Goal: Task Accomplishment & Management: Manage account settings

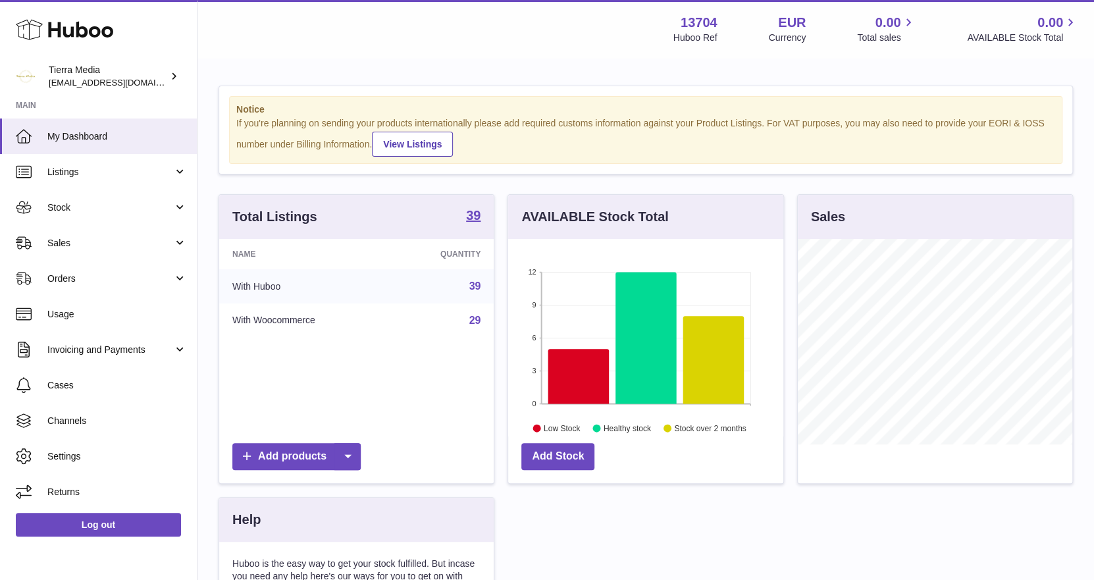
scroll to position [205, 275]
click at [86, 277] on span "Orders" at bounding box center [110, 279] width 126 height 13
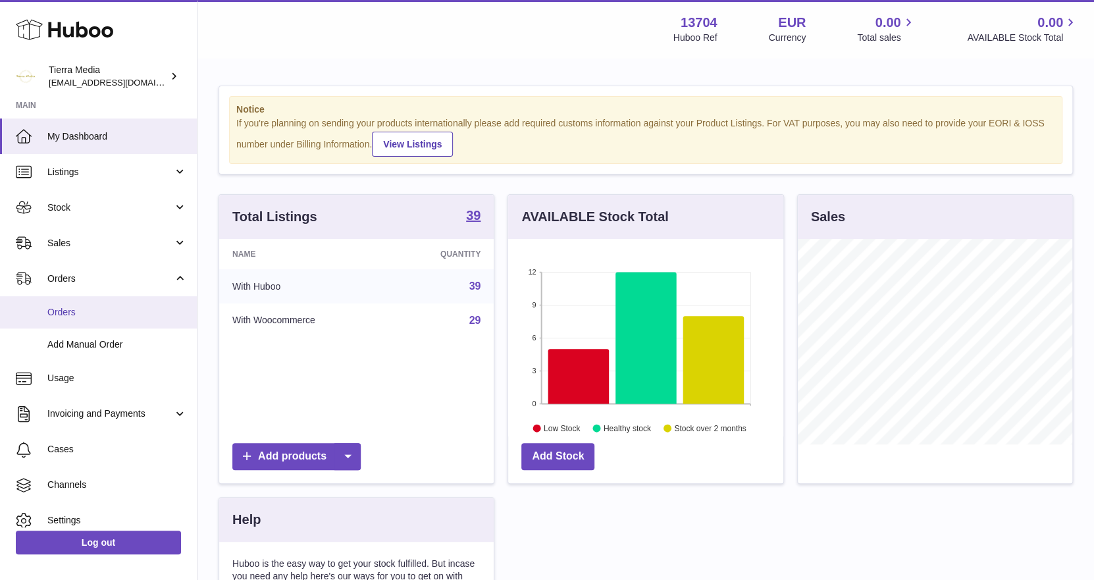
click at [86, 316] on span "Orders" at bounding box center [117, 312] width 140 height 13
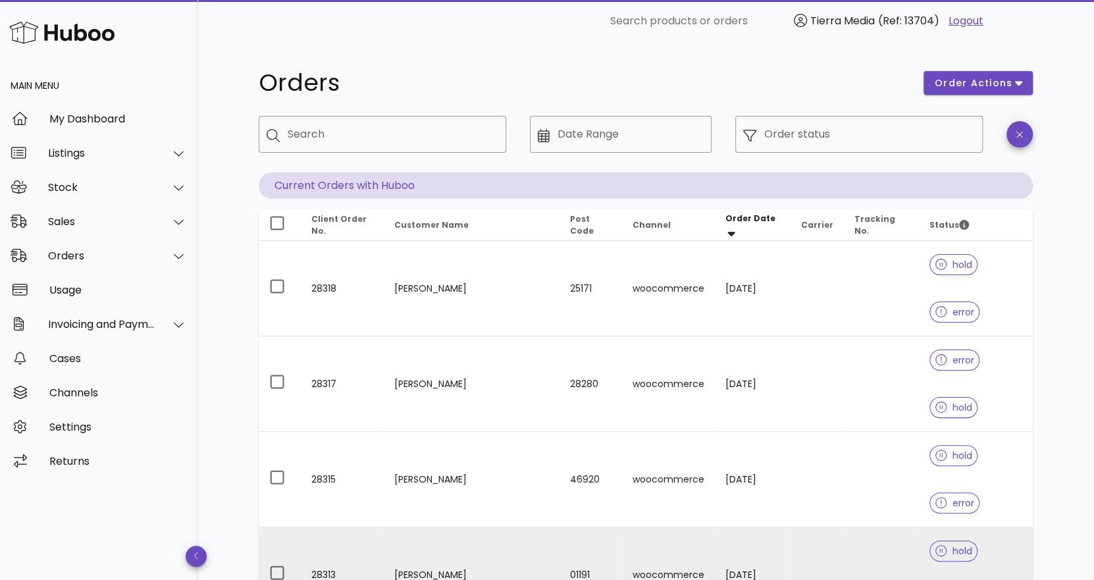
click at [844, 527] on td at bounding box center [881, 574] width 75 height 95
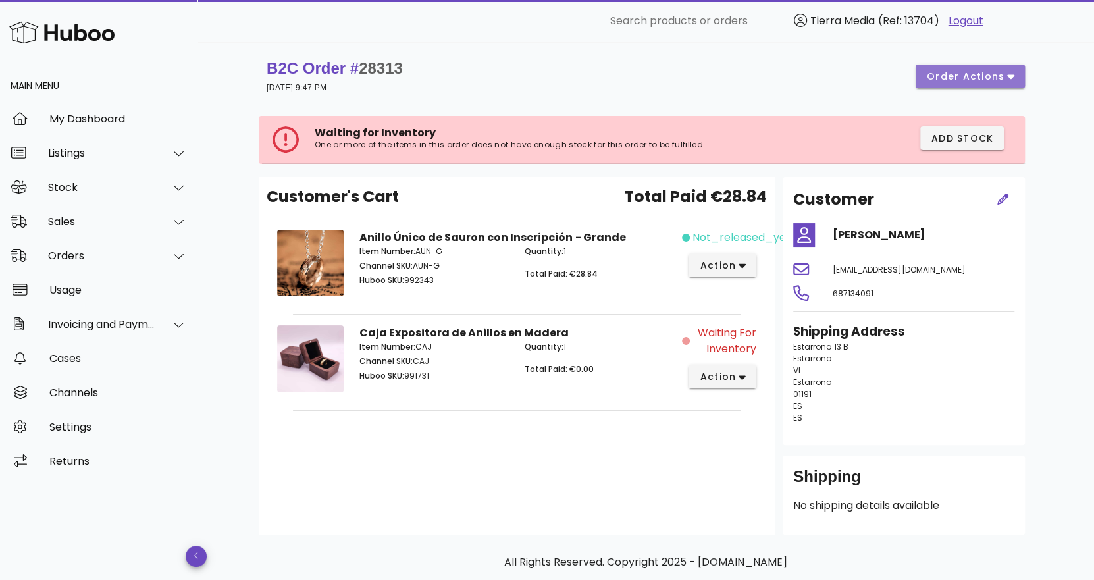
click at [1000, 66] on button "order actions" at bounding box center [970, 77] width 109 height 24
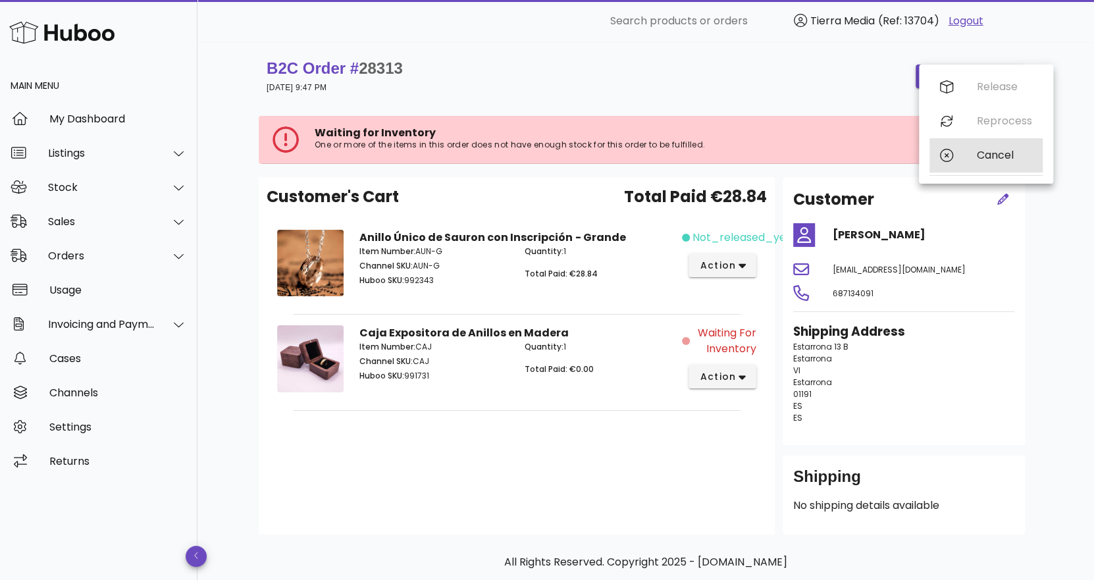
click at [992, 160] on div "Cancel" at bounding box center [1004, 155] width 55 height 13
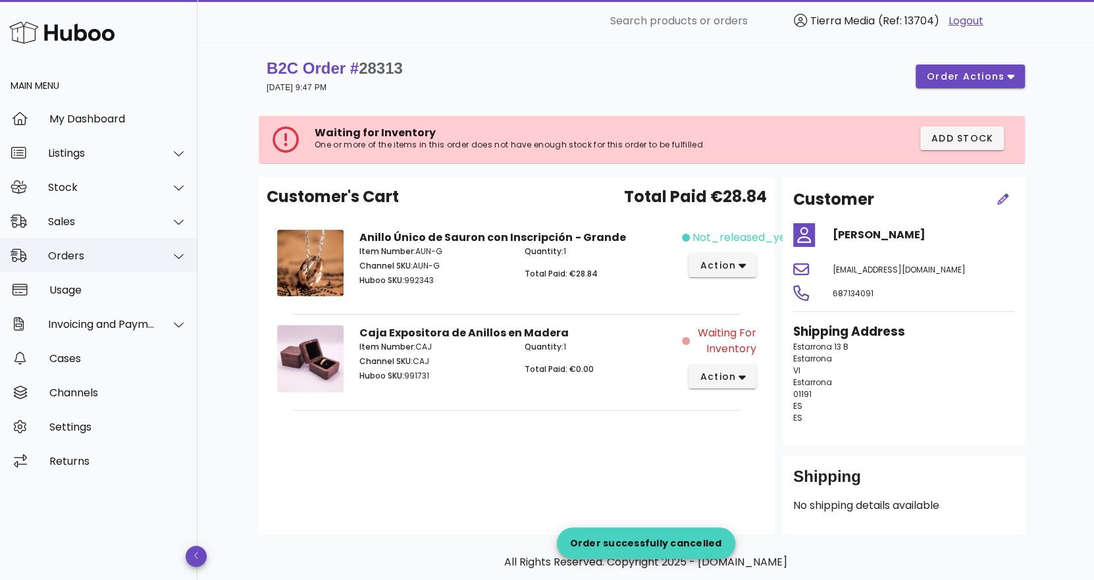
click at [122, 254] on div "Orders" at bounding box center [101, 256] width 107 height 13
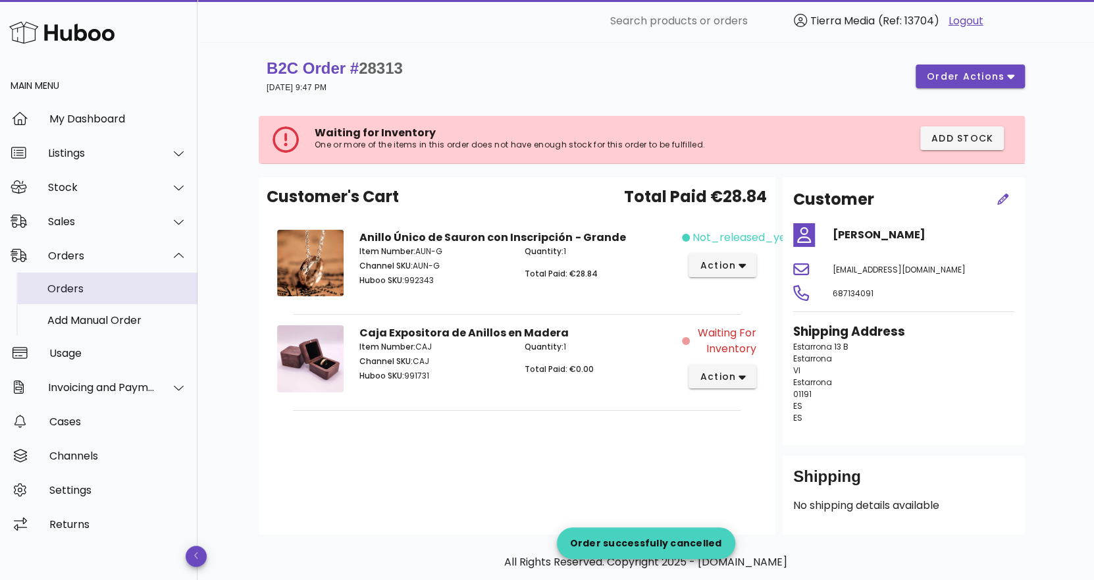
click at [97, 288] on div "Orders" at bounding box center [117, 288] width 140 height 13
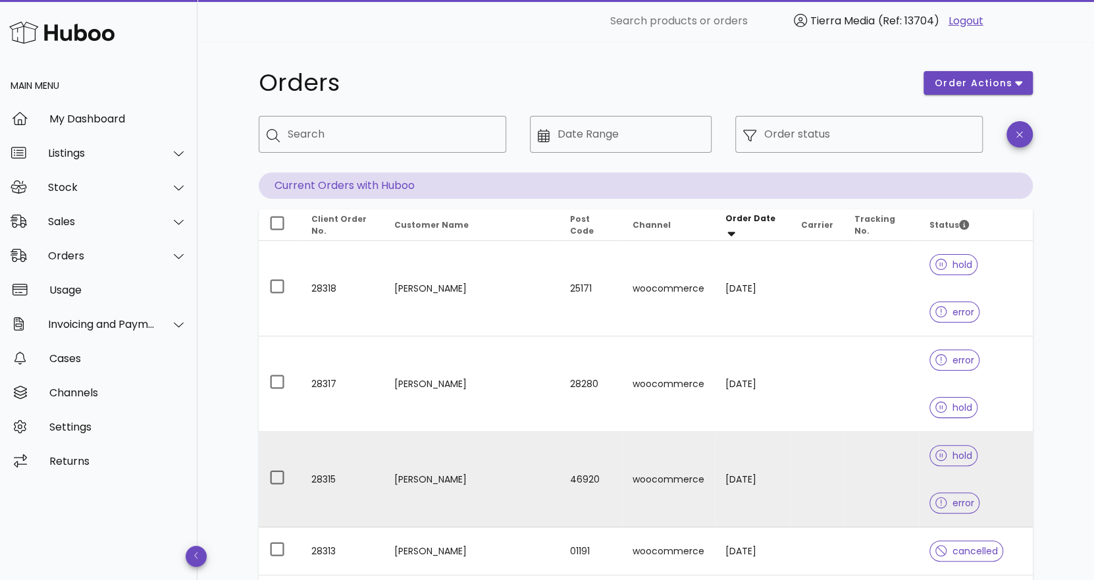
click at [794, 432] on td at bounding box center [817, 479] width 53 height 95
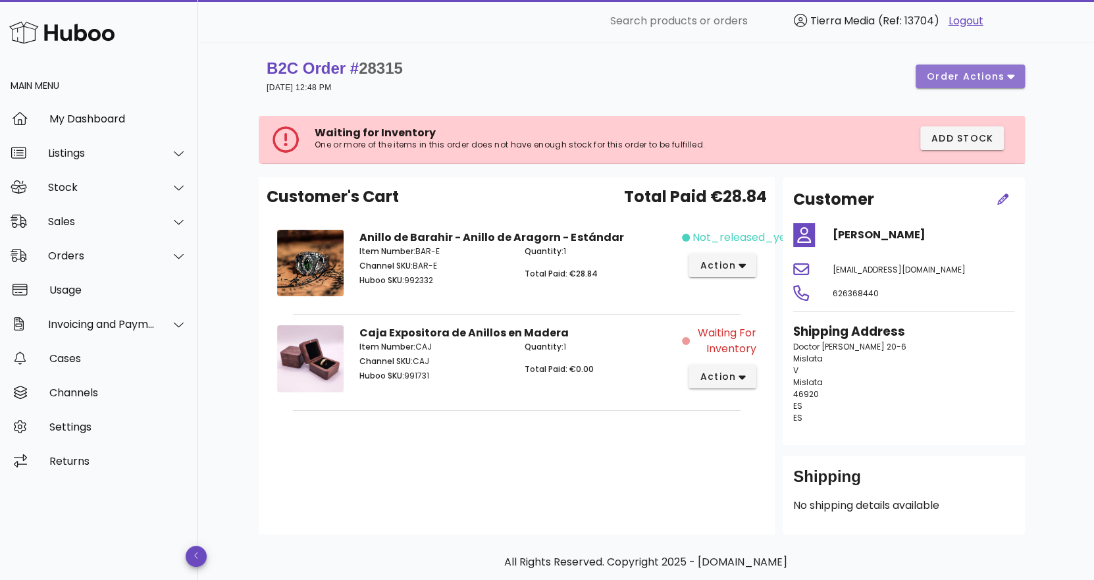
click at [1022, 70] on button "order actions" at bounding box center [970, 77] width 109 height 24
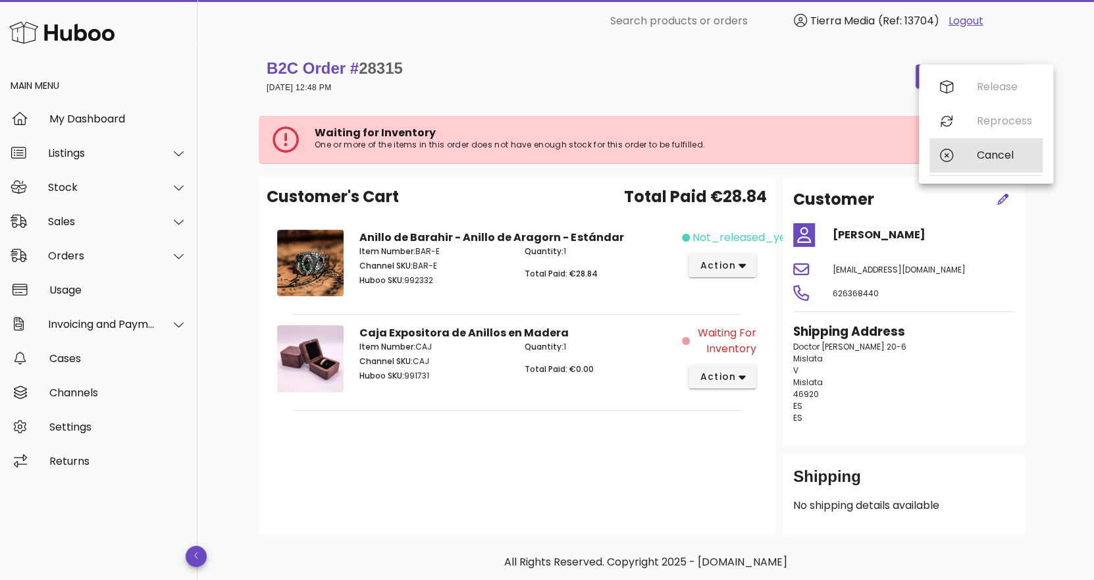
click at [972, 152] on div "Cancel" at bounding box center [986, 155] width 113 height 34
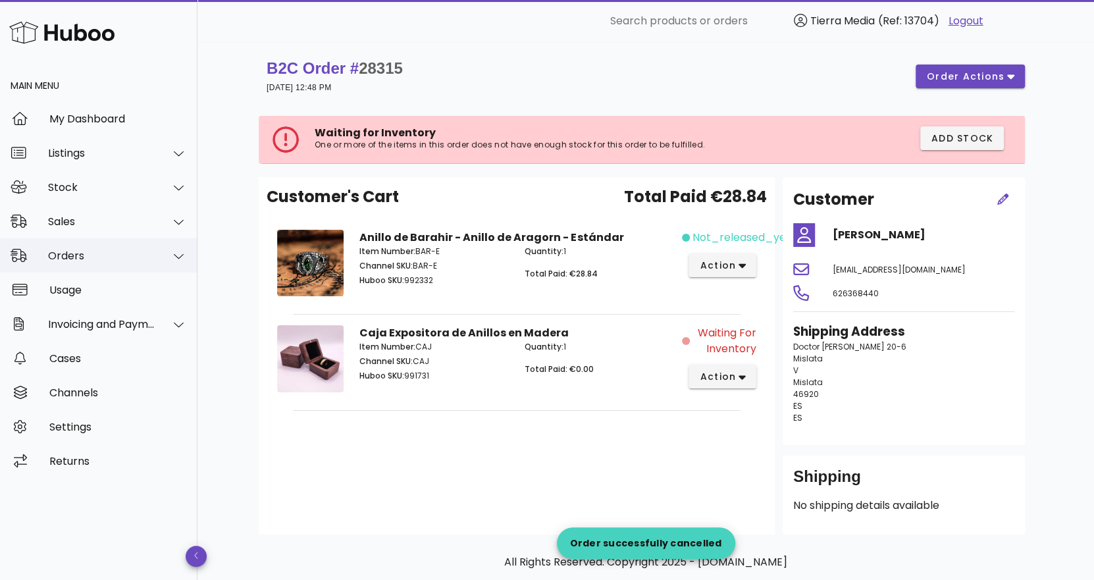
click at [108, 261] on div "Orders" at bounding box center [101, 256] width 107 height 13
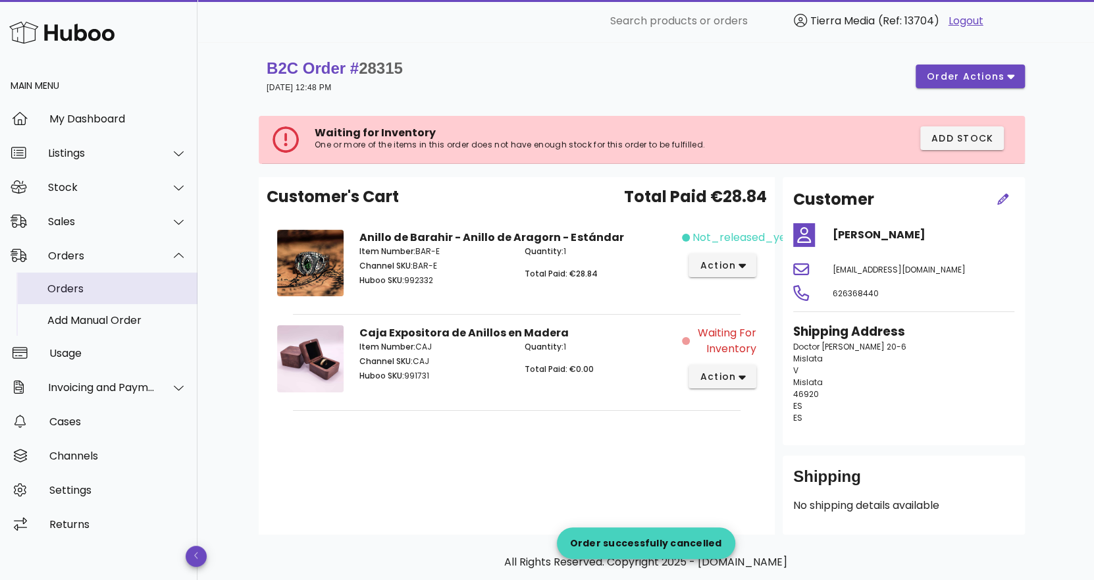
click at [98, 290] on div "Orders" at bounding box center [117, 288] width 140 height 13
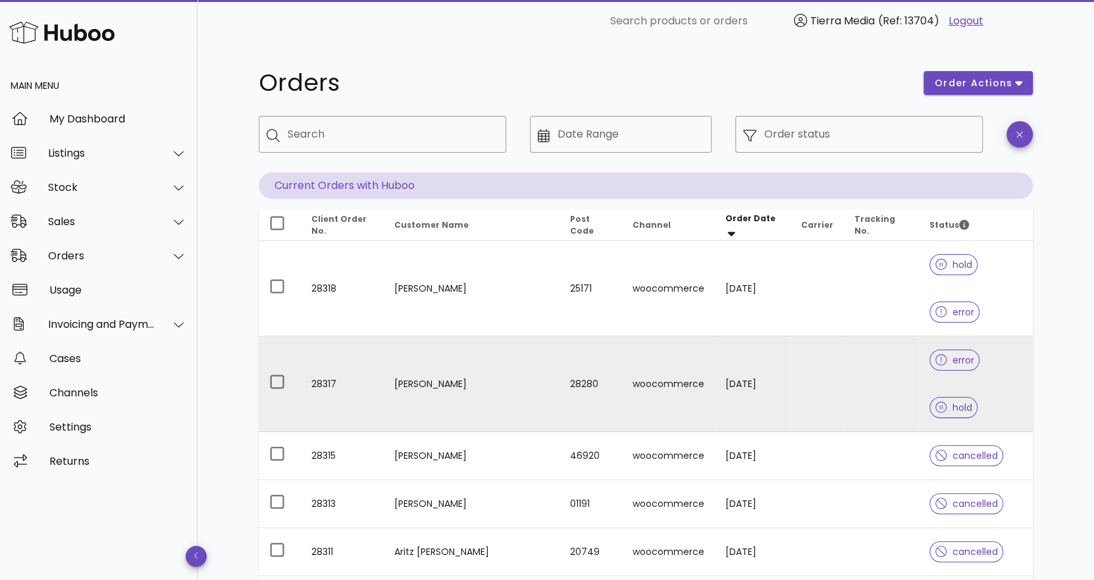
click at [793, 336] on td at bounding box center [817, 383] width 53 height 95
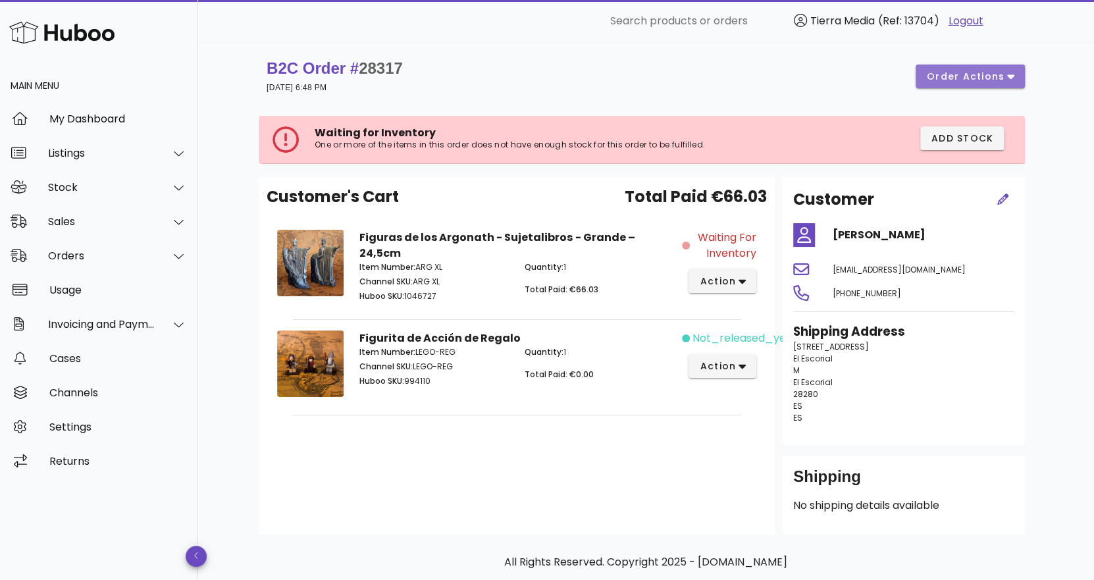
click at [972, 76] on span "order actions" at bounding box center [965, 77] width 79 height 14
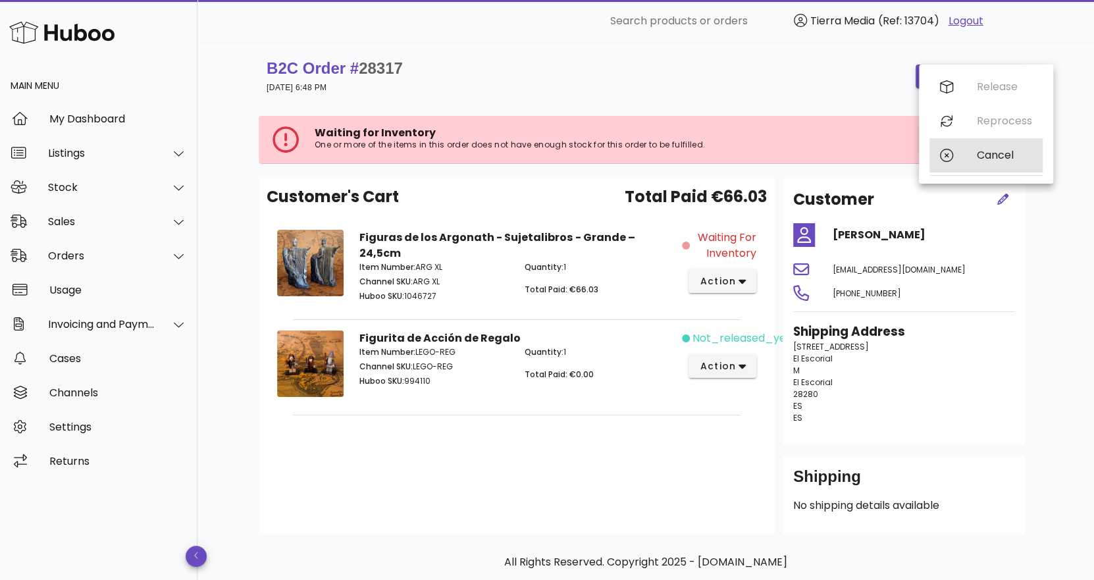
click at [972, 156] on div "Cancel" at bounding box center [986, 155] width 113 height 34
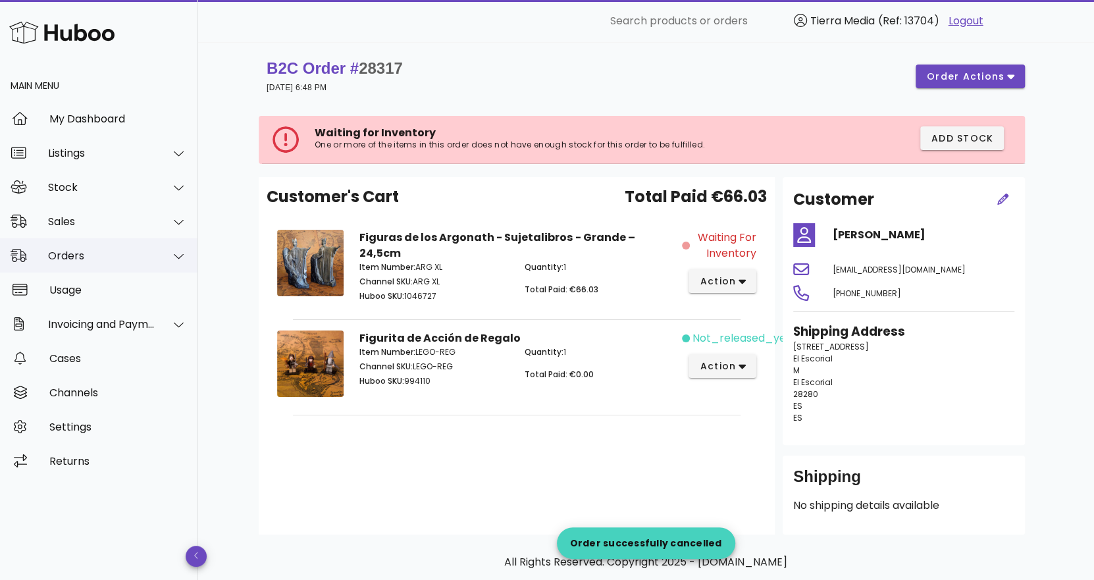
click at [105, 252] on div "Orders" at bounding box center [101, 256] width 107 height 13
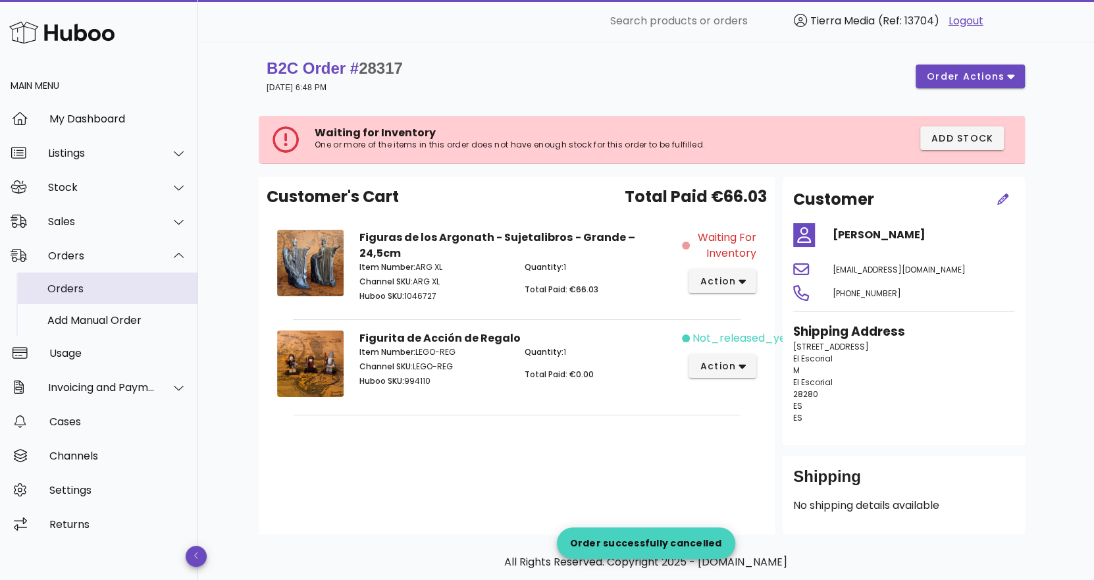
click at [102, 278] on div "Orders" at bounding box center [117, 289] width 140 height 28
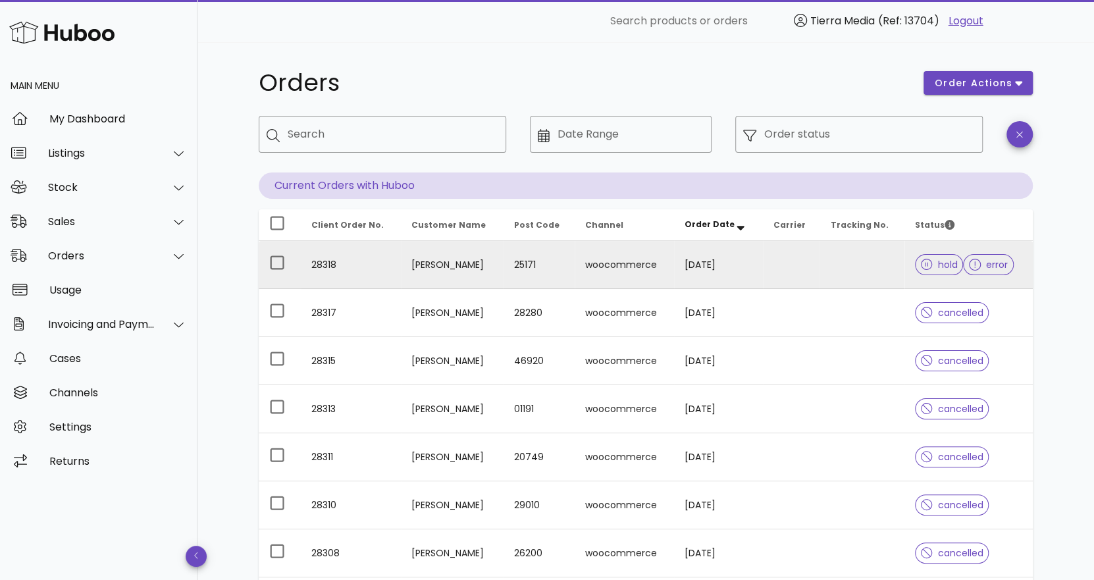
click at [857, 269] on td at bounding box center [862, 265] width 85 height 48
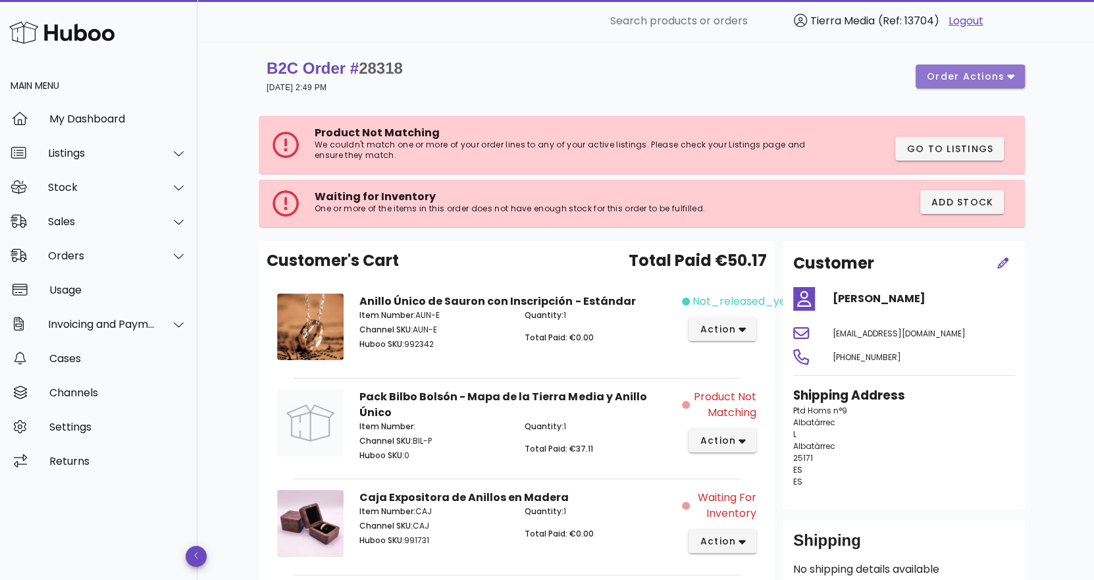
click at [963, 73] on span "order actions" at bounding box center [965, 77] width 79 height 14
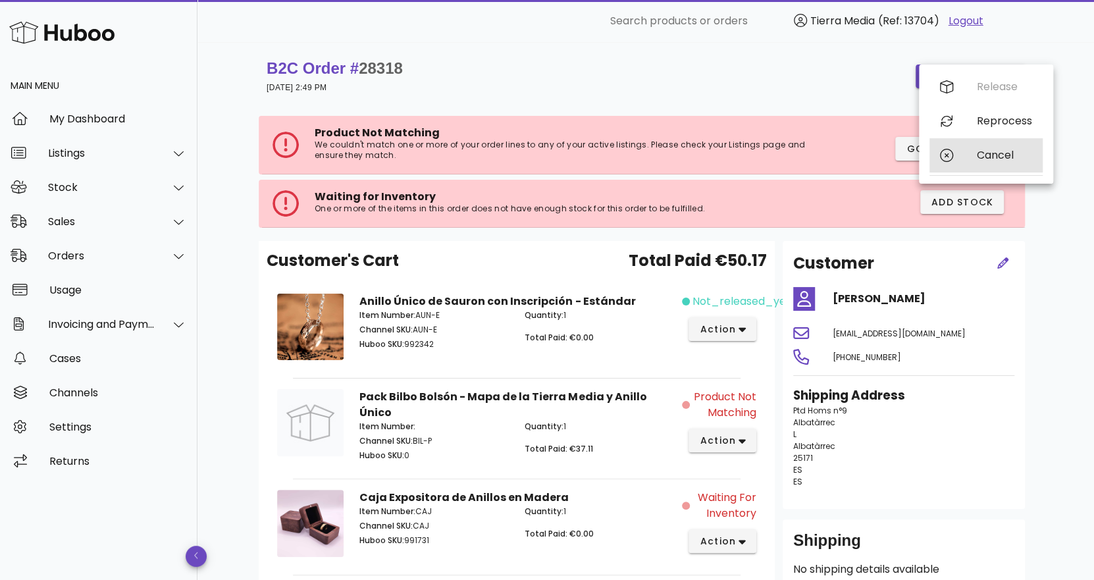
click at [961, 164] on div "Cancel" at bounding box center [986, 155] width 113 height 34
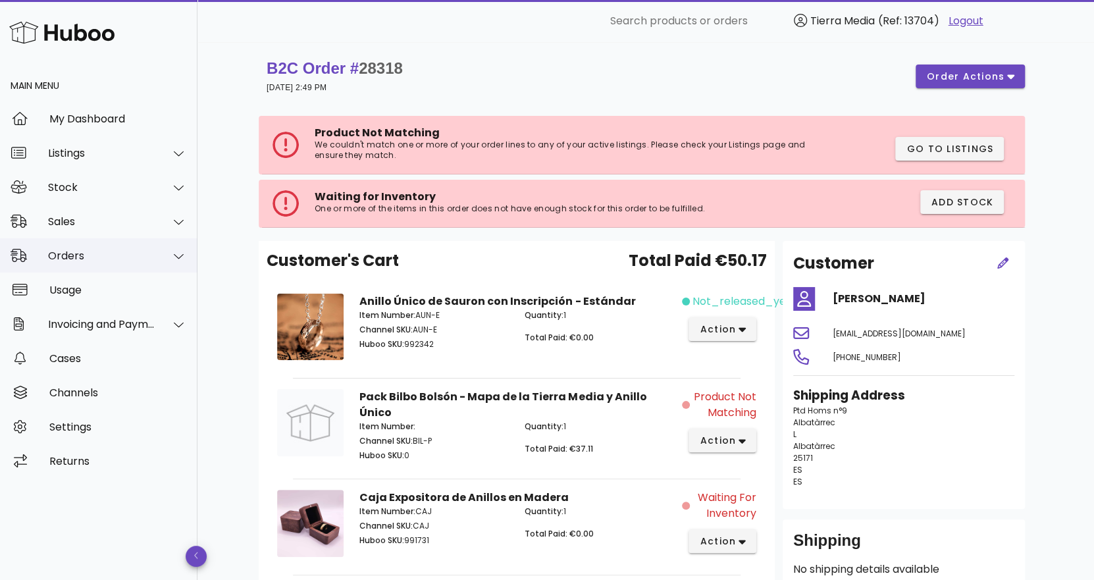
click at [88, 255] on div "Orders" at bounding box center [101, 256] width 107 height 13
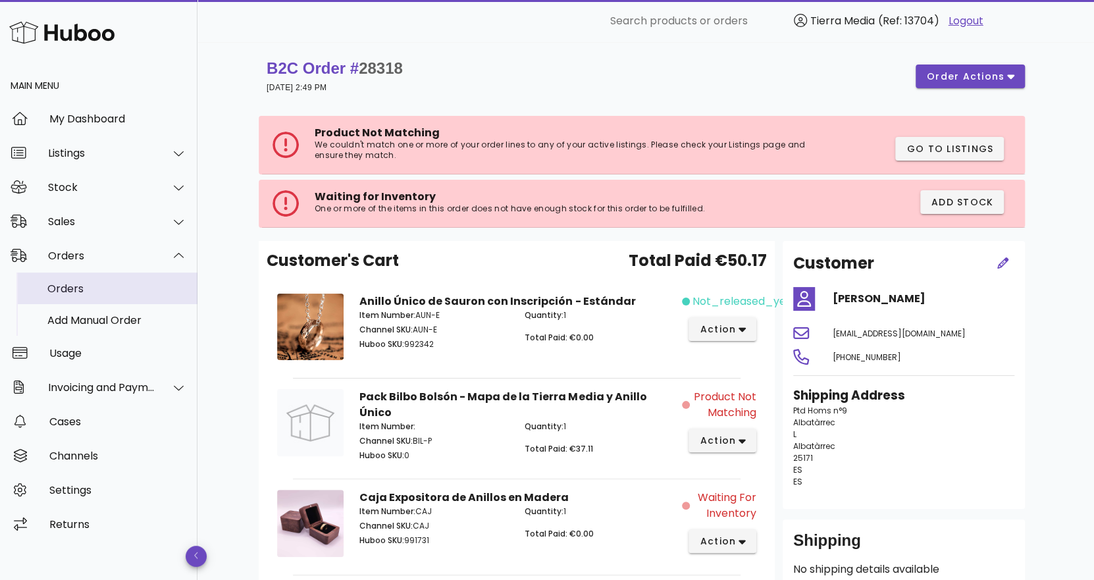
click at [82, 282] on div "Orders" at bounding box center [117, 288] width 140 height 13
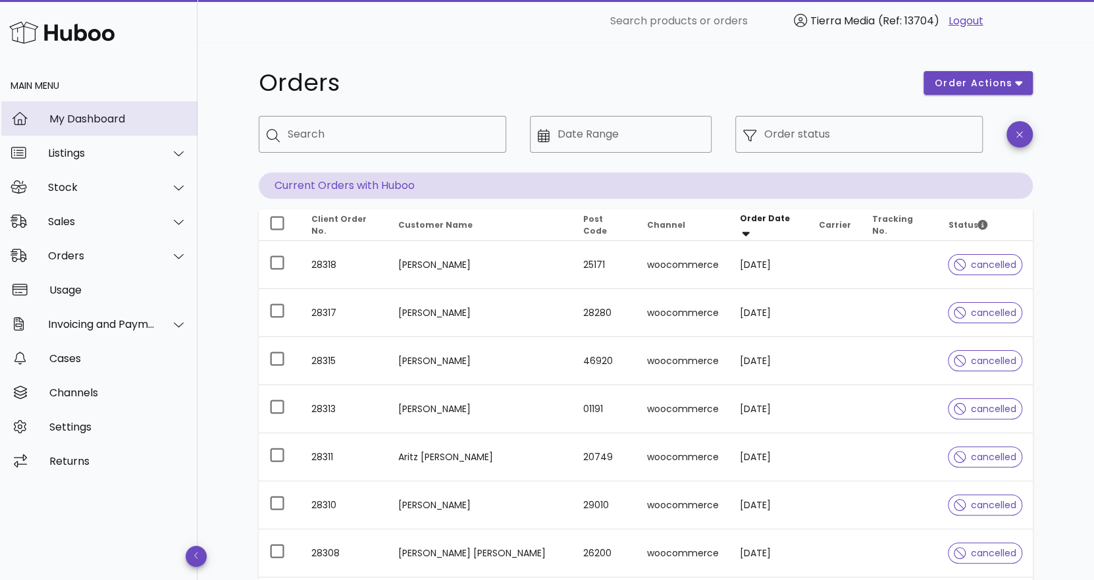
click at [86, 119] on div "My Dashboard" at bounding box center [118, 119] width 138 height 13
